Goal: Transaction & Acquisition: Purchase product/service

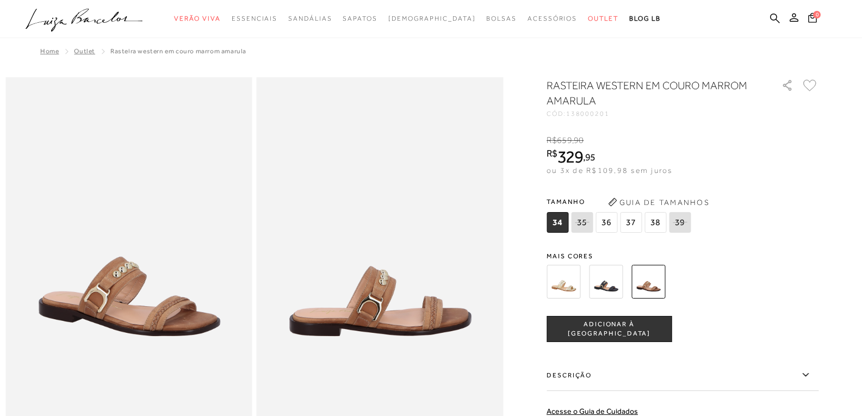
click at [84, 22] on icon at bounding box center [84, 16] width 24 height 15
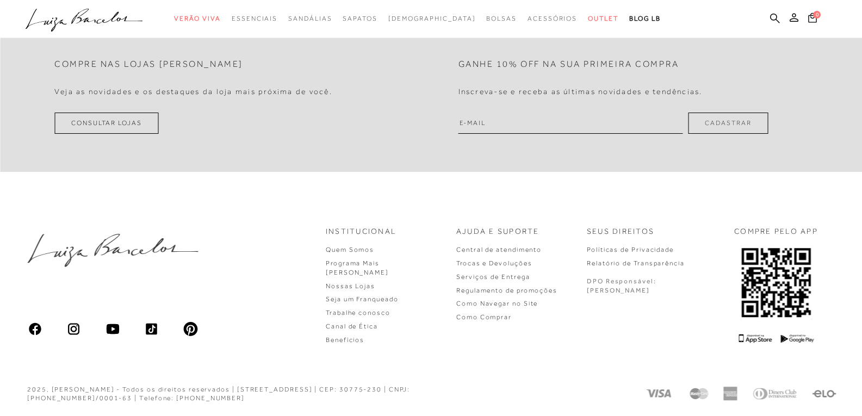
scroll to position [1903, 0]
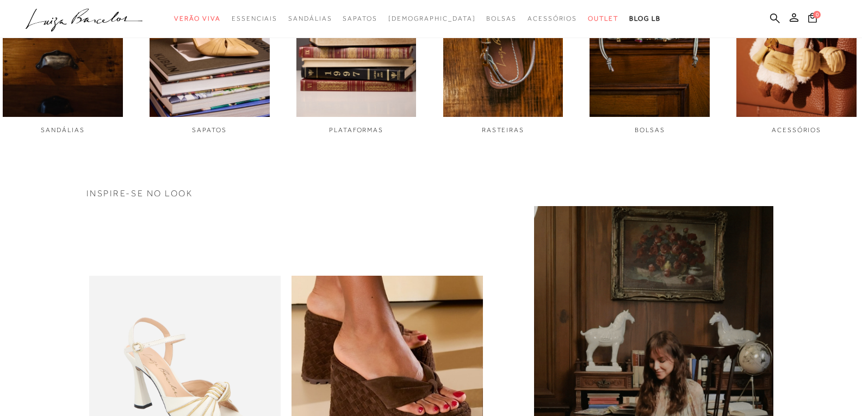
scroll to position [761, 0]
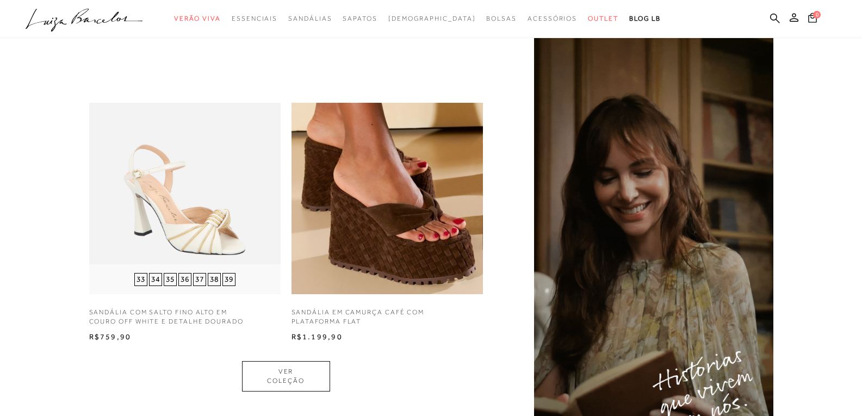
click at [208, 260] on img at bounding box center [184, 198] width 191 height 191
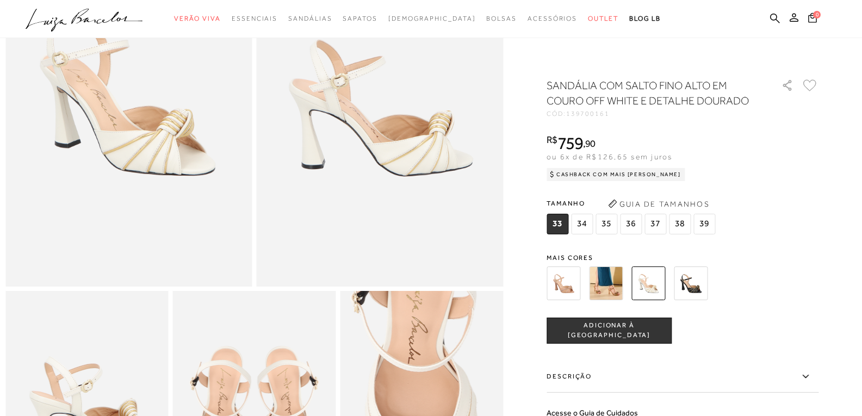
scroll to position [272, 0]
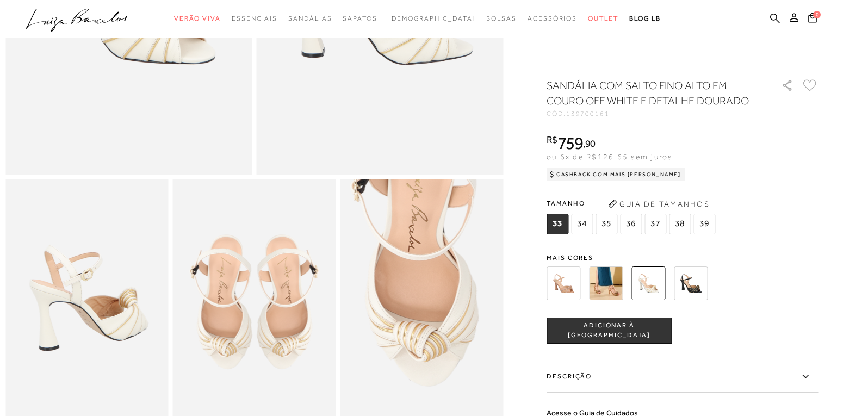
click at [582, 226] on span "34" at bounding box center [582, 224] width 22 height 21
click at [629, 332] on span "ADICIONAR À [GEOGRAPHIC_DATA]" at bounding box center [609, 330] width 124 height 19
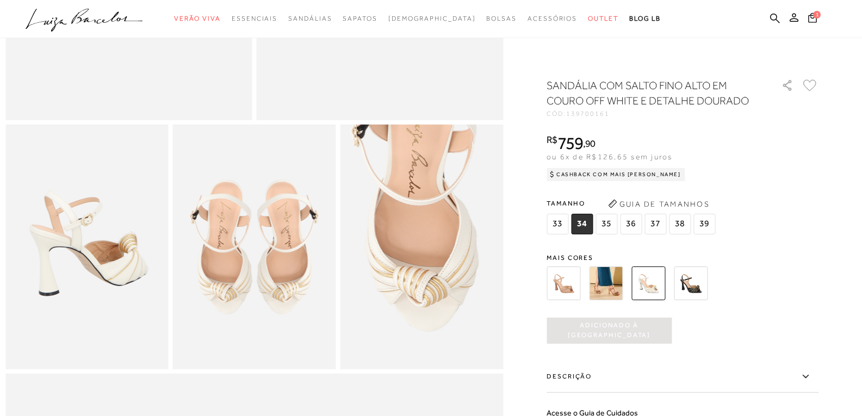
scroll to position [381, 0]
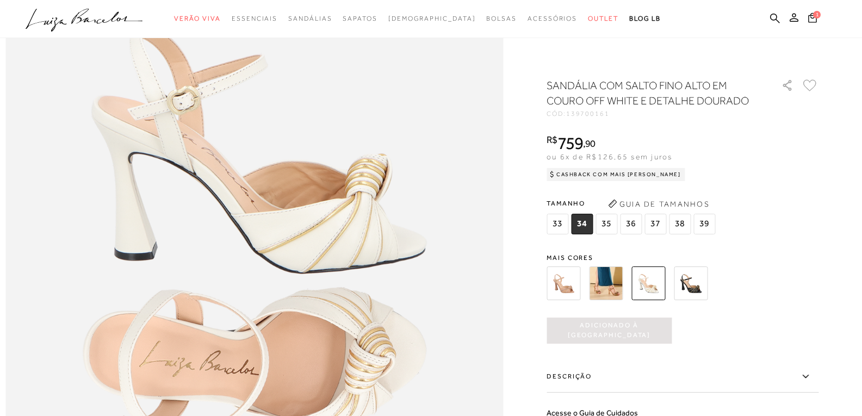
click at [753, 311] on div "SANDÁLIA COM SALTO FINO ALTO EM COURO OFF WHITE E DETALHE DOURADO CÓD: 13970016…" at bounding box center [682, 320] width 272 height 484
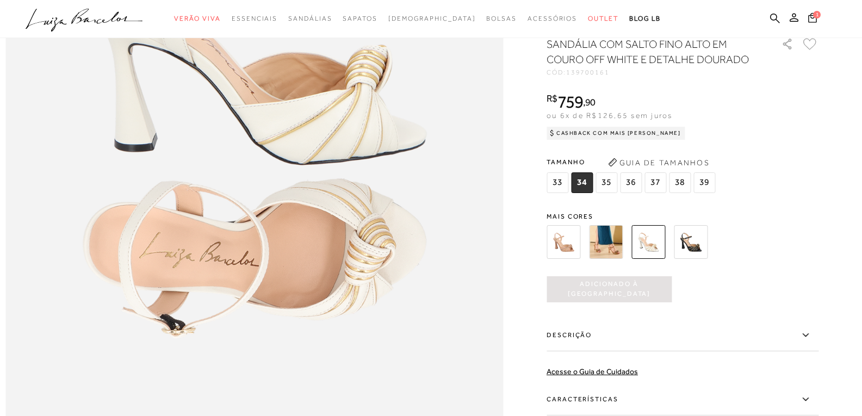
drag, startPoint x: 554, startPoint y: 263, endPoint x: 557, endPoint y: 269, distance: 6.6
click at [553, 259] on img at bounding box center [563, 242] width 34 height 34
click at [574, 259] on img at bounding box center [563, 242] width 34 height 34
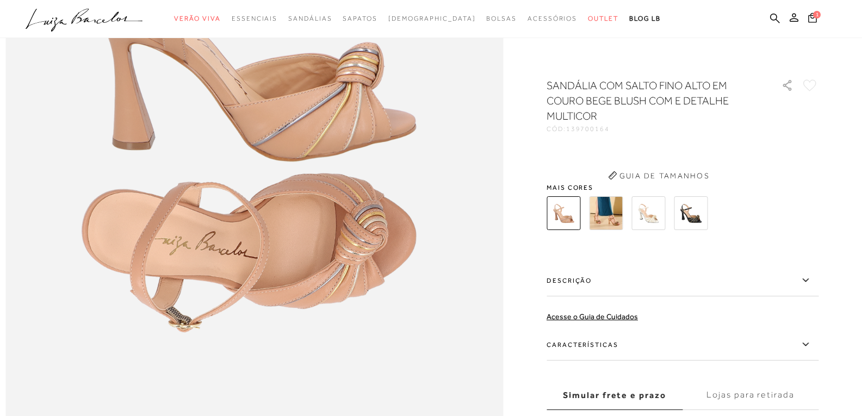
click at [570, 264] on div "SANDÁLIA COM SALTO FINO ALTO EM COURO BEGE BLUSH COM E DETALHE MULTICOR CÓD: 13…" at bounding box center [682, 272] width 272 height 388
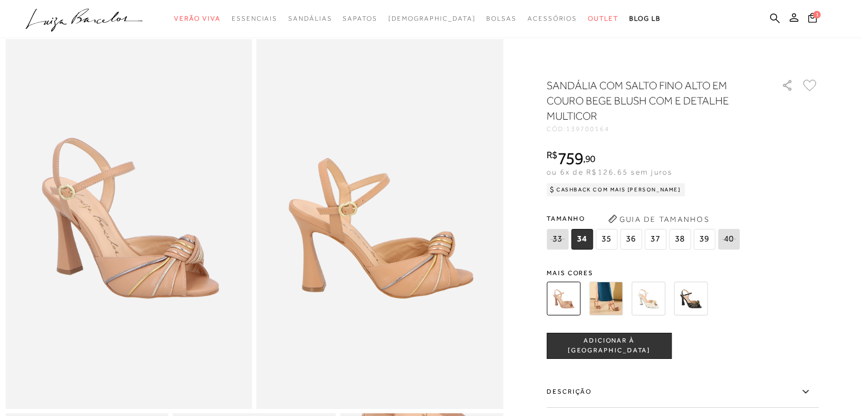
scroll to position [54, 0]
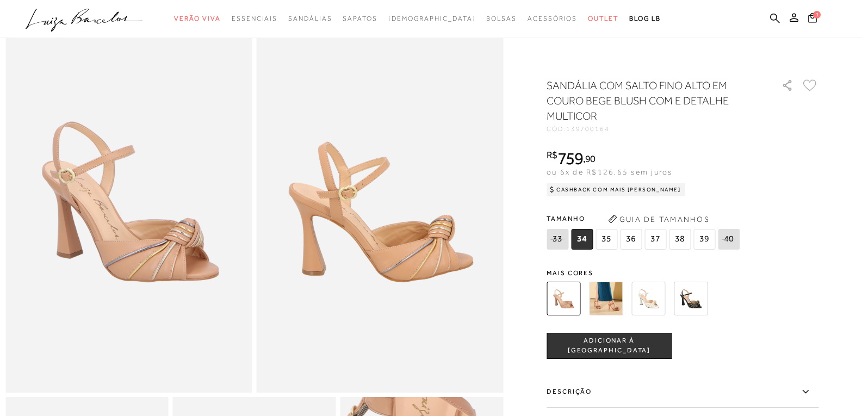
click at [635, 347] on span "ADICIONAR À [GEOGRAPHIC_DATA]" at bounding box center [609, 345] width 124 height 19
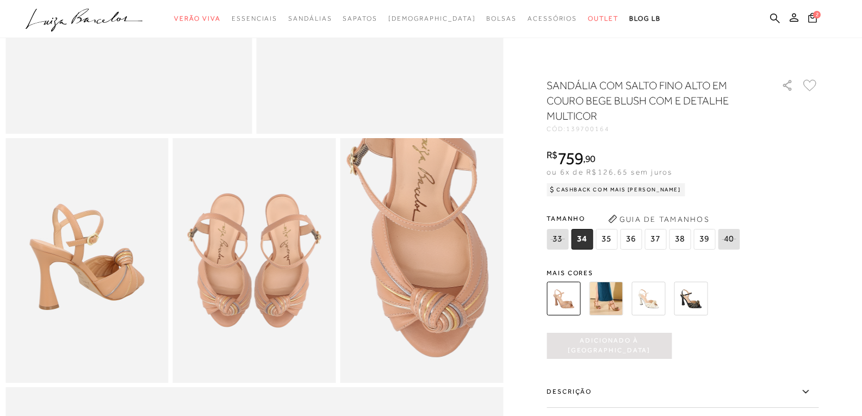
scroll to position [326, 0]
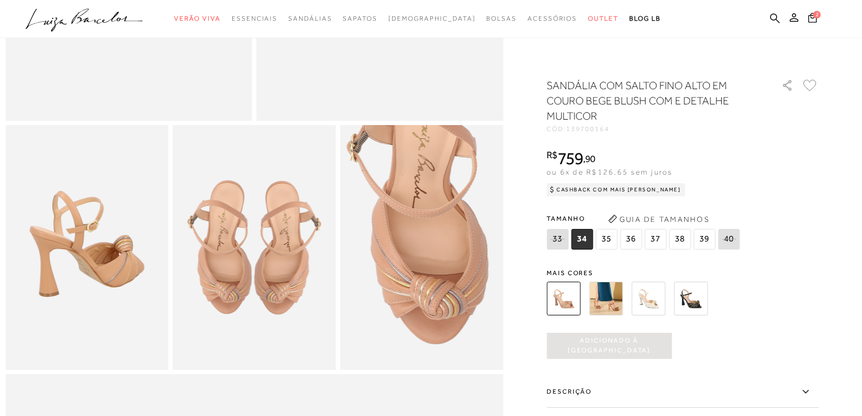
click at [569, 294] on img at bounding box center [563, 299] width 34 height 34
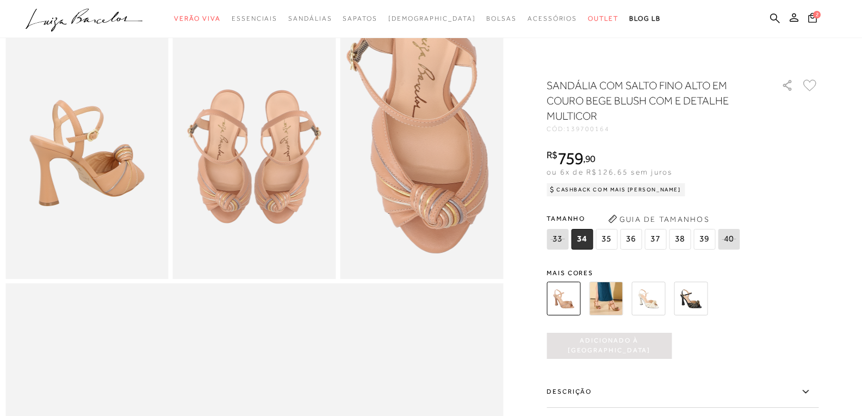
scroll to position [435, 0]
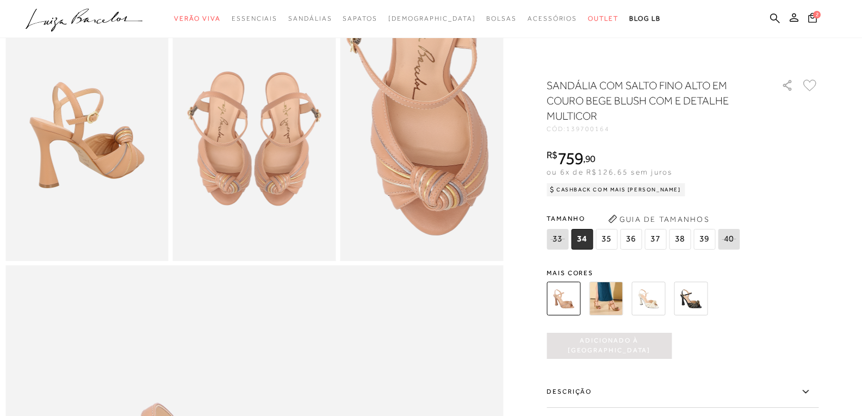
click at [615, 239] on span "35" at bounding box center [606, 239] width 22 height 21
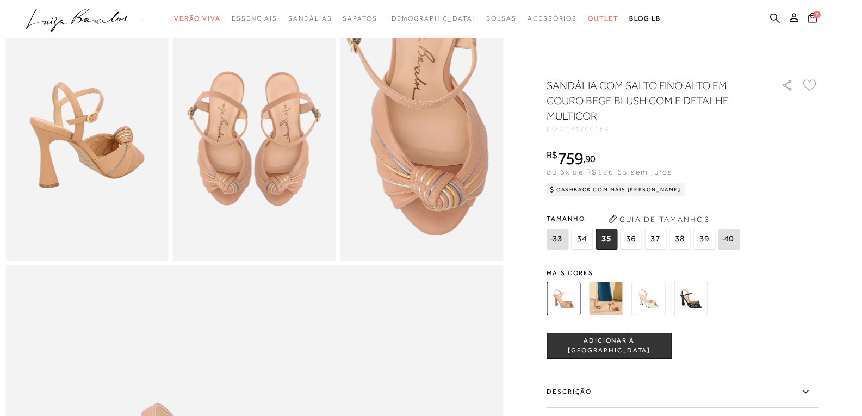
click at [628, 344] on span "ADICIONAR À [GEOGRAPHIC_DATA]" at bounding box center [609, 345] width 124 height 19
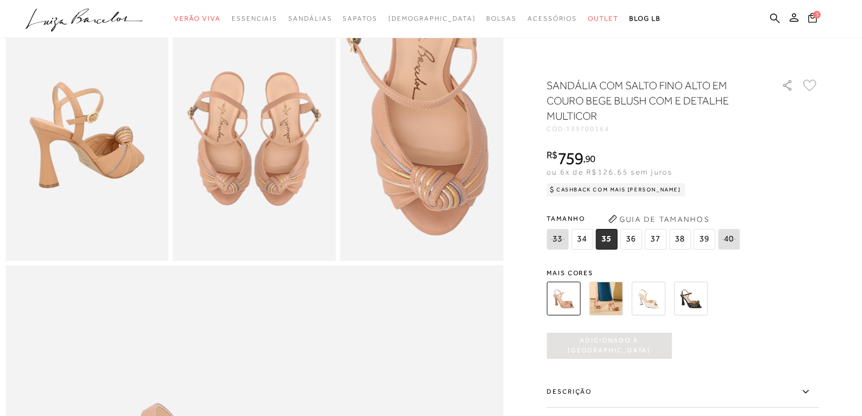
click at [649, 303] on img at bounding box center [648, 299] width 34 height 34
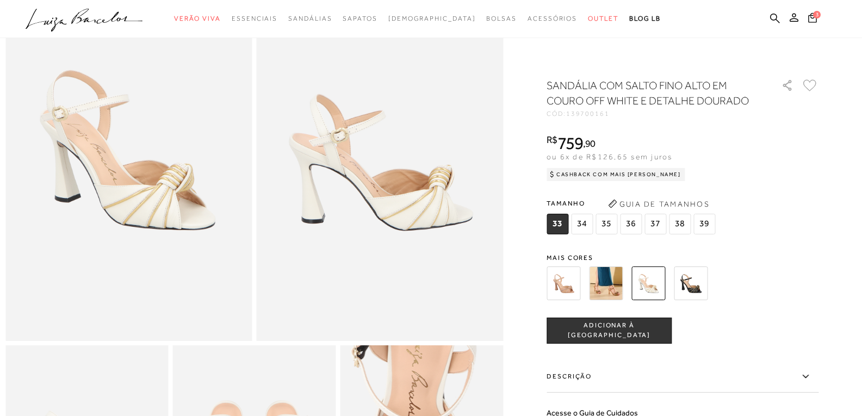
scroll to position [163, 0]
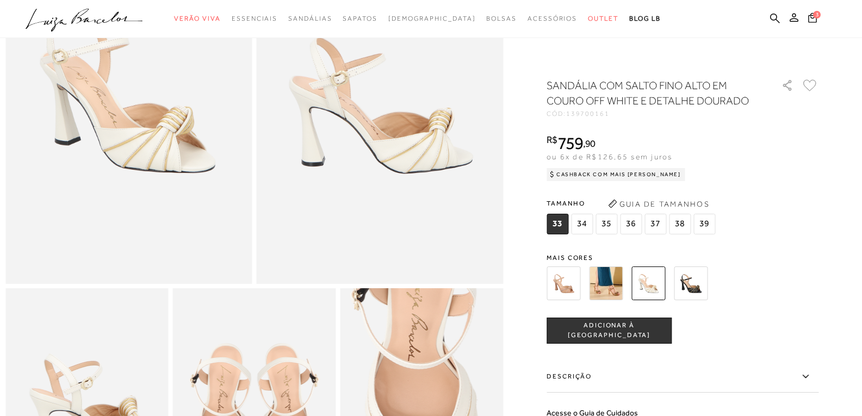
click at [621, 332] on span "ADICIONAR À [GEOGRAPHIC_DATA]" at bounding box center [609, 330] width 124 height 19
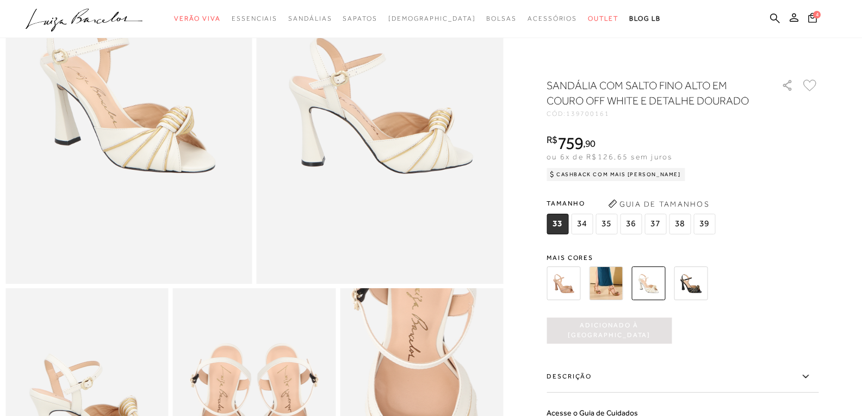
scroll to position [0, 0]
click at [810, 14] on icon at bounding box center [812, 18] width 9 height 10
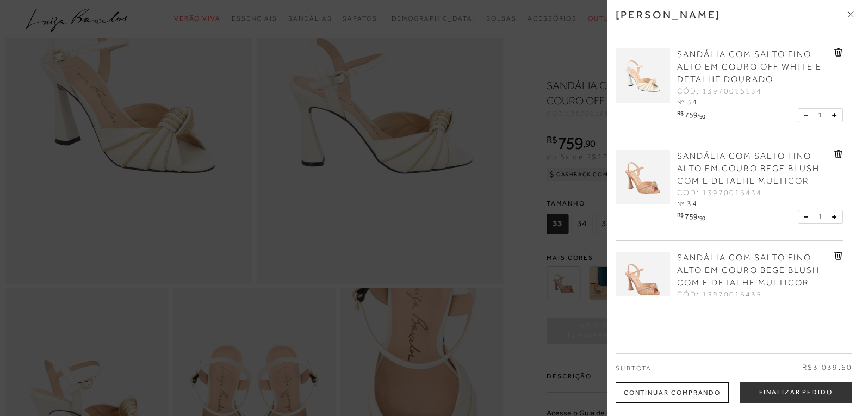
click at [834, 52] on icon at bounding box center [838, 52] width 9 height 8
click at [839, 53] on icon at bounding box center [838, 52] width 8 height 8
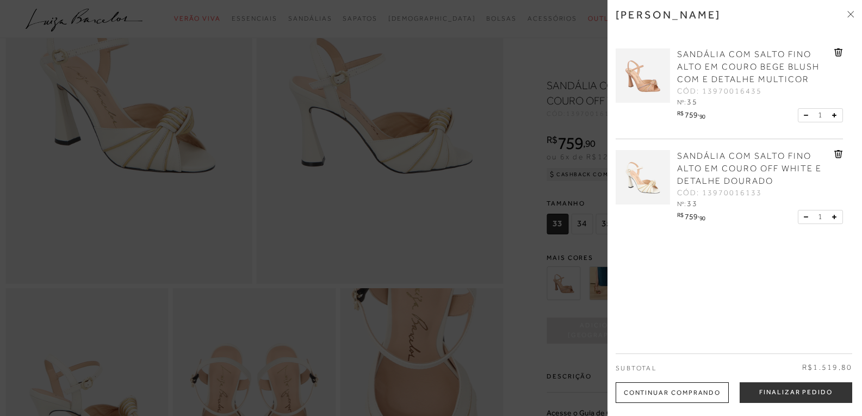
click at [835, 48] on icon at bounding box center [838, 52] width 9 height 8
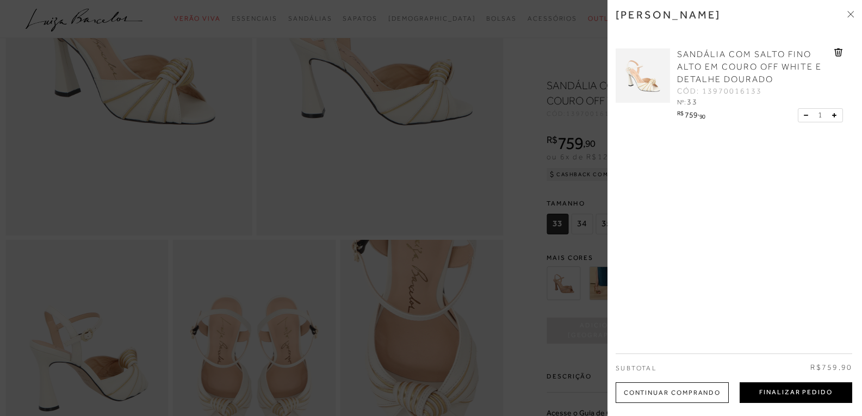
scroll to position [272, 0]
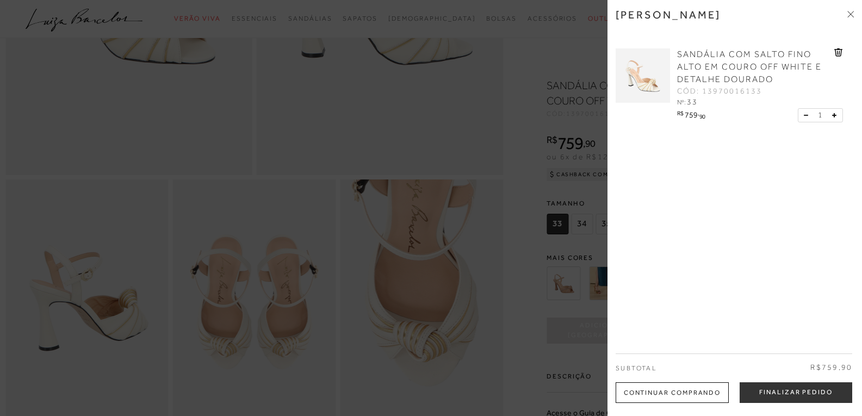
drag, startPoint x: 807, startPoint y: 390, endPoint x: 806, endPoint y: 397, distance: 6.6
click at [807, 396] on button "Finalizar Pedido" at bounding box center [795, 392] width 113 height 21
